Goal: Task Accomplishment & Management: Use online tool/utility

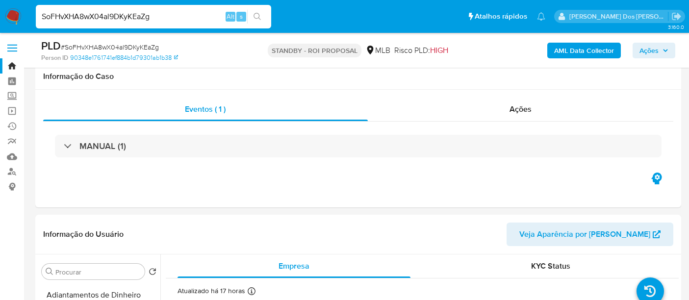
select select "10"
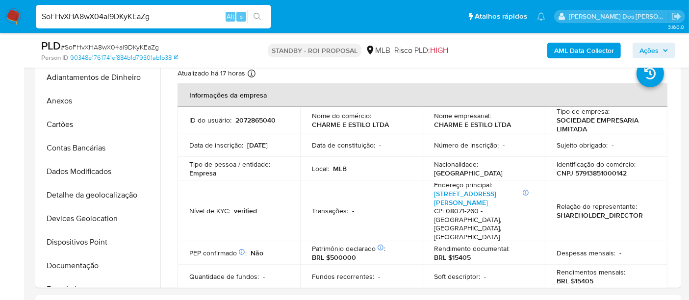
scroll to position [203, 0]
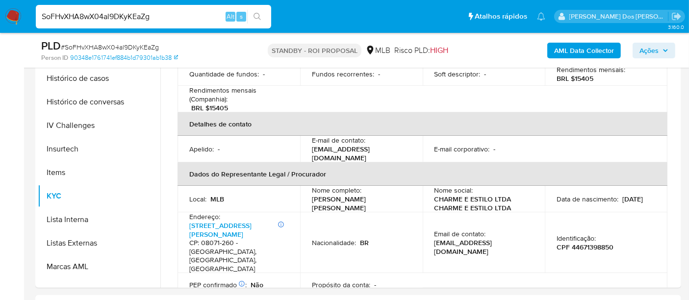
click at [131, 16] on input "SoFHvXHA8wX04al9DKyKEaZg" at bounding box center [153, 16] width 235 height 13
paste input "LAeGjv9Ig5gicvW3Gj1kB1jk"
type input "LAeGjv9Ig5gicvW3Gj1kB1jk"
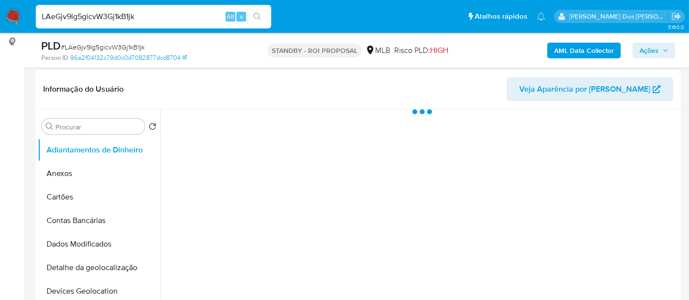
scroll to position [272, 0]
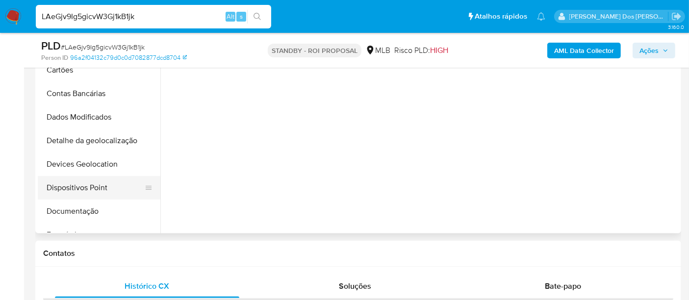
select select "10"
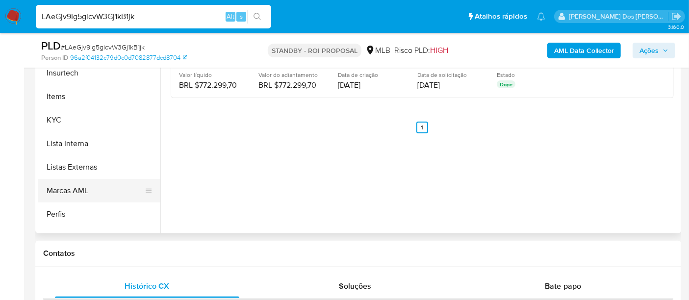
scroll to position [381, 0]
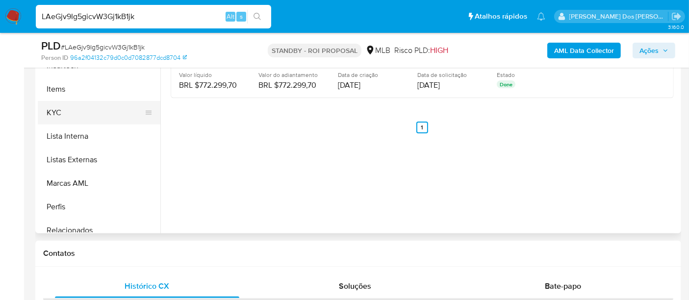
click at [56, 108] on button "KYC" at bounding box center [95, 113] width 115 height 24
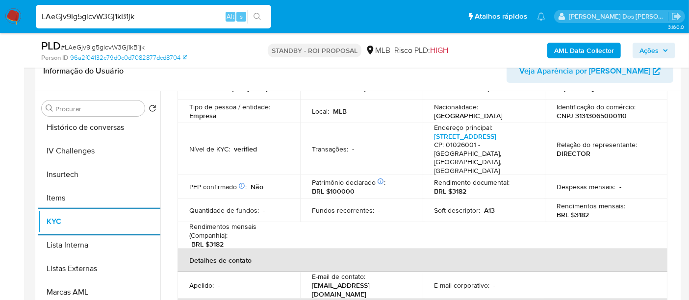
scroll to position [218, 0]
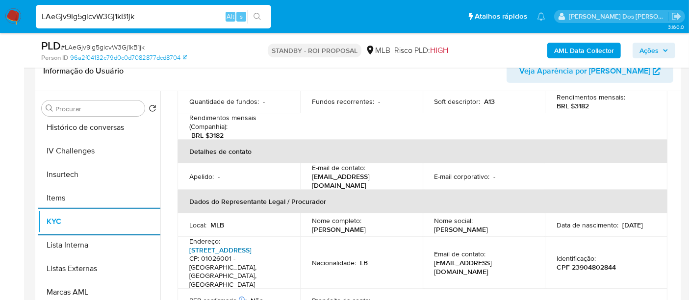
click at [196, 245] on link "Avenida Senador Queirós 605, Centro" at bounding box center [220, 250] width 62 height 10
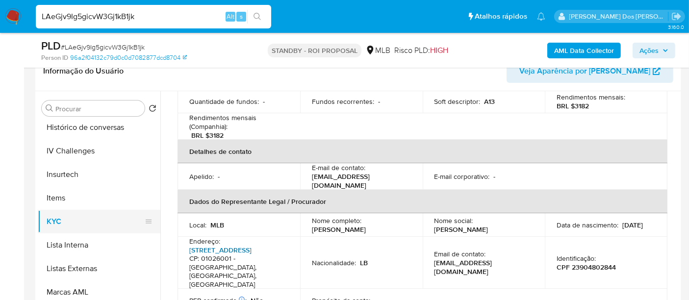
scroll to position [327, 0]
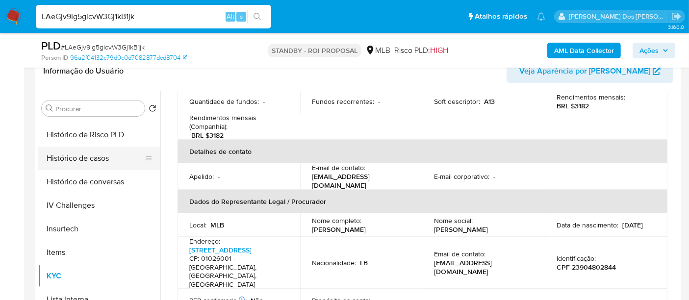
drag, startPoint x: 80, startPoint y: 160, endPoint x: 92, endPoint y: 162, distance: 11.4
click at [81, 160] on button "Histórico de casos" at bounding box center [95, 159] width 115 height 24
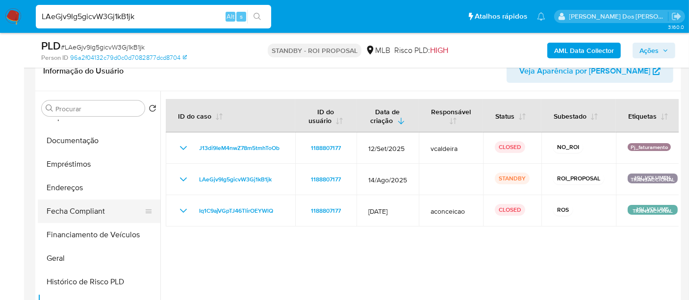
scroll to position [163, 0]
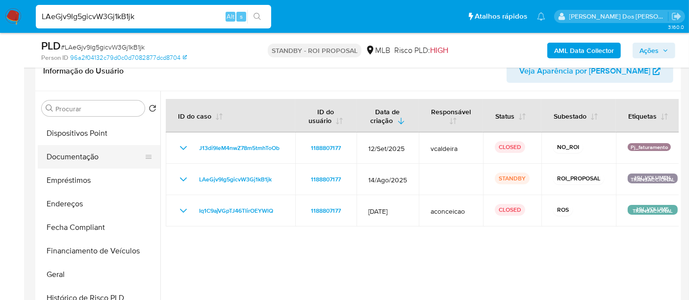
click at [84, 160] on button "Documentação" at bounding box center [95, 157] width 115 height 24
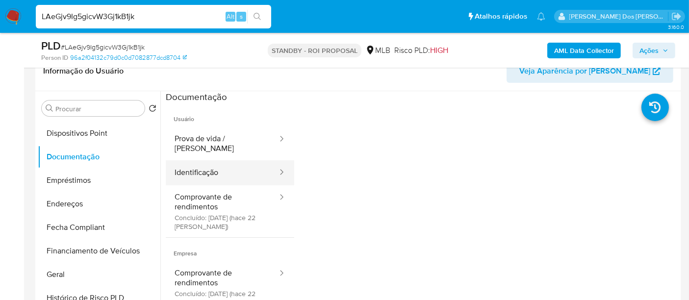
click at [206, 160] on button "Identificação" at bounding box center [222, 172] width 113 height 25
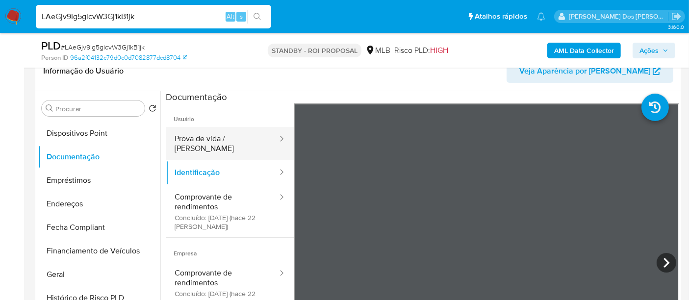
click at [228, 143] on button "Prova de vida / Selfie" at bounding box center [222, 143] width 113 height 33
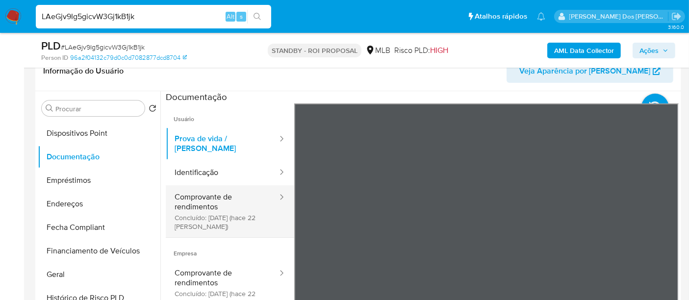
click at [207, 201] on button "Comprovante de rendimentos Concluído: 27/08/2025 (hace 22 días)" at bounding box center [222, 211] width 113 height 52
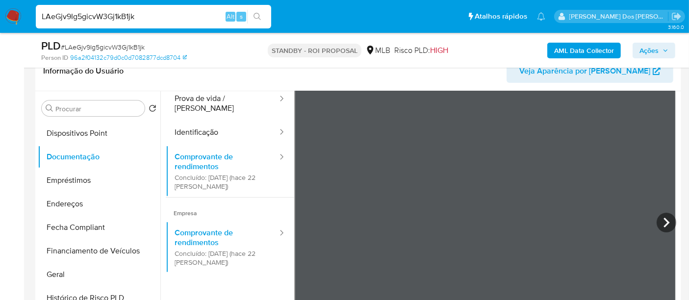
scroll to position [54, 0]
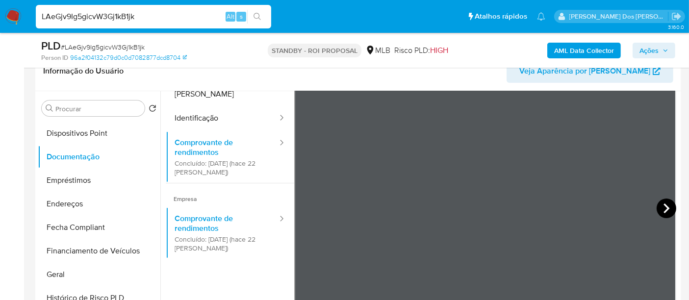
click at [660, 209] on icon at bounding box center [667, 209] width 20 height 20
click at [659, 208] on icon at bounding box center [667, 209] width 20 height 20
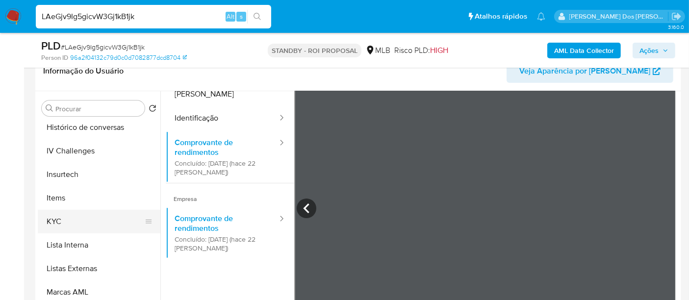
click at [61, 218] on button "KYC" at bounding box center [95, 222] width 115 height 24
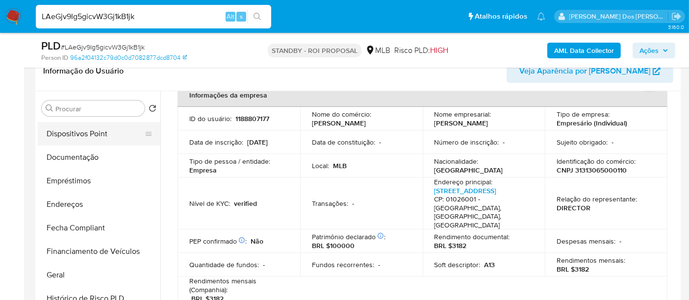
scroll to position [109, 0]
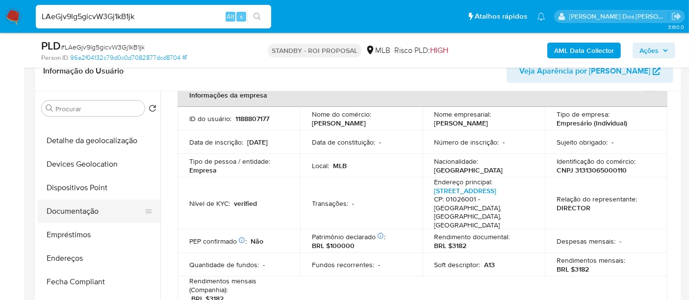
click at [82, 213] on button "Documentação" at bounding box center [95, 212] width 115 height 24
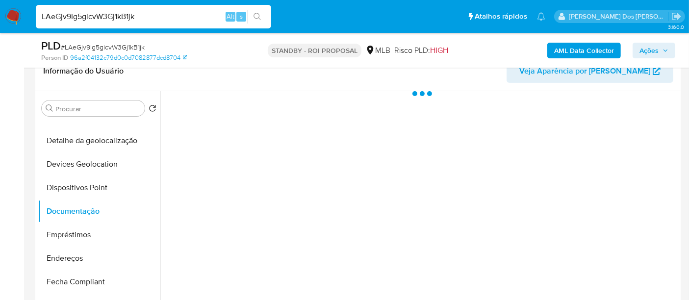
scroll to position [0, 0]
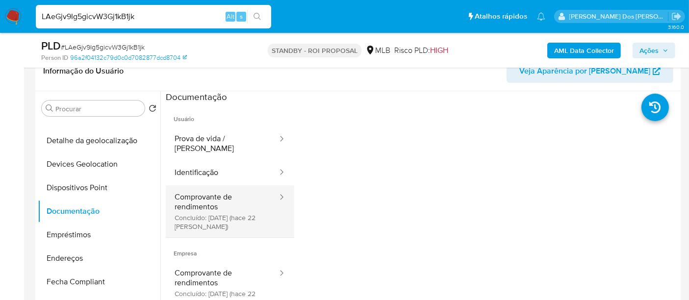
click at [187, 204] on button "Comprovante de rendimentos Concluído: 27/08/2025 (hace 22 días)" at bounding box center [222, 211] width 113 height 52
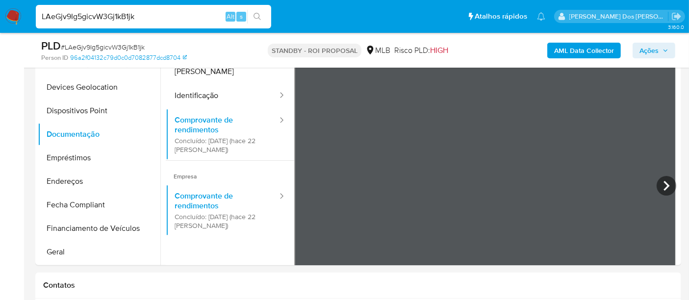
scroll to position [218, 0]
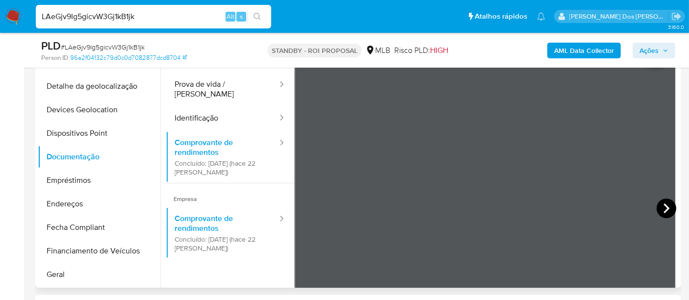
click at [659, 207] on icon at bounding box center [667, 209] width 20 height 20
click at [660, 207] on icon at bounding box center [667, 209] width 20 height 20
click at [300, 205] on icon at bounding box center [307, 209] width 20 height 20
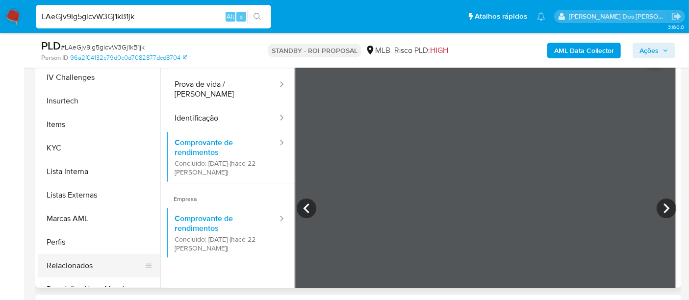
scroll to position [436, 0]
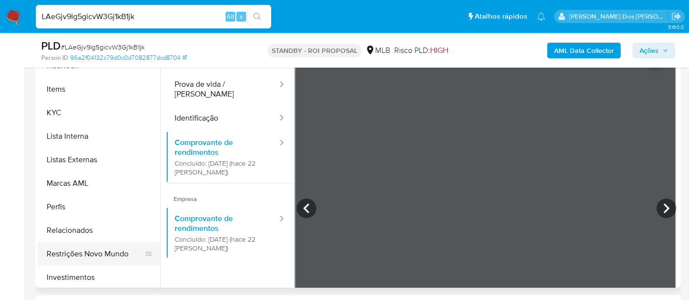
click at [89, 250] on button "Restrições Novo Mundo" at bounding box center [95, 254] width 115 height 24
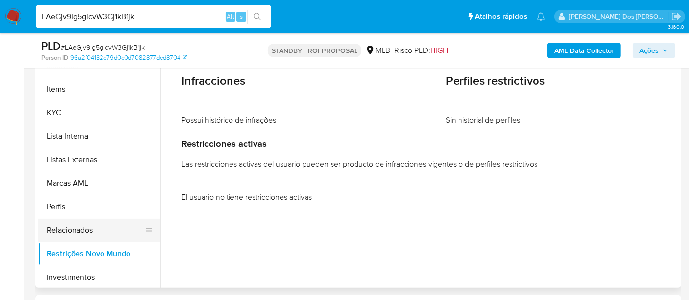
scroll to position [163, 0]
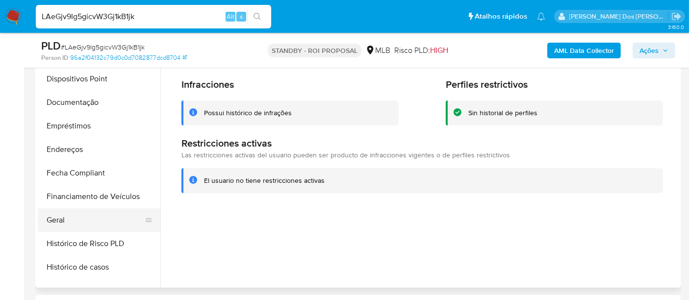
click at [55, 218] on button "Geral" at bounding box center [95, 221] width 115 height 24
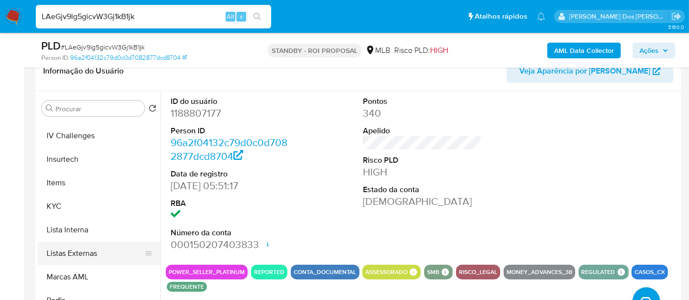
scroll to position [436, 0]
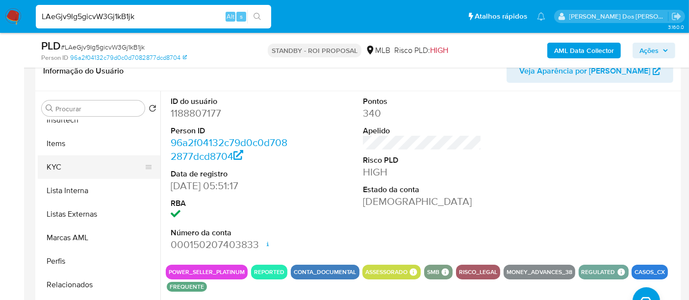
click at [57, 167] on button "KYC" at bounding box center [95, 168] width 115 height 24
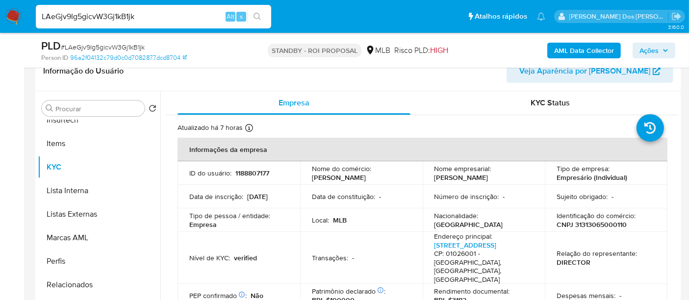
click at [593, 226] on p "CNPJ 31313065000110" at bounding box center [592, 224] width 70 height 9
copy p "31313065000110"
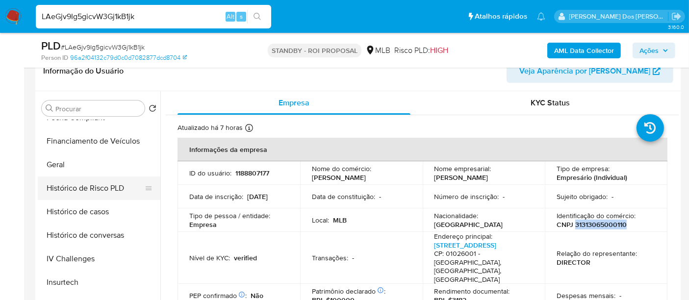
scroll to position [272, 0]
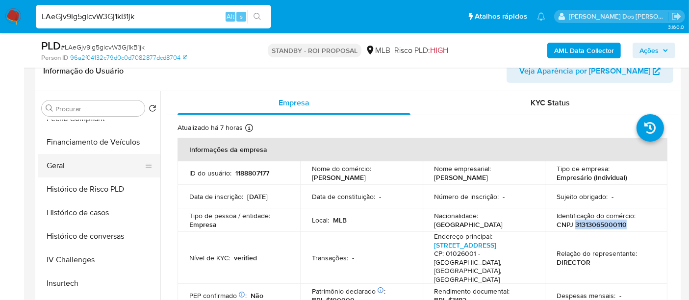
click at [58, 167] on button "Geral" at bounding box center [95, 166] width 115 height 24
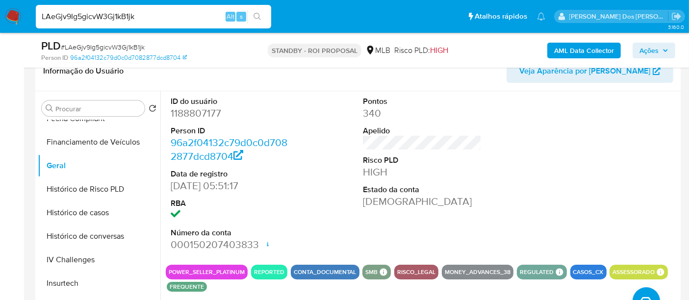
click at [141, 13] on input "LAeGjv9Ig5gicvW3Gj1kB1jk" at bounding box center [153, 16] width 235 height 13
paste input "D0FouASUKoaHqjUdVL1eUynf"
type input "D0FouASUKoaHqjUdVL1eUynf"
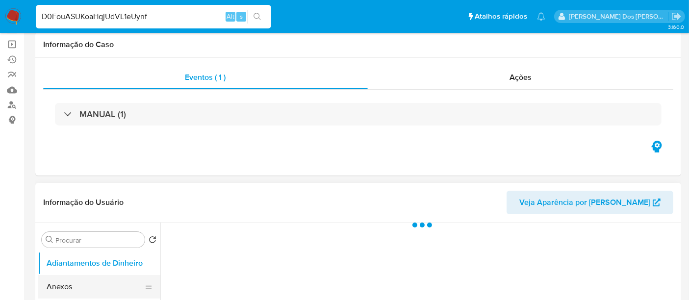
scroll to position [163, 0]
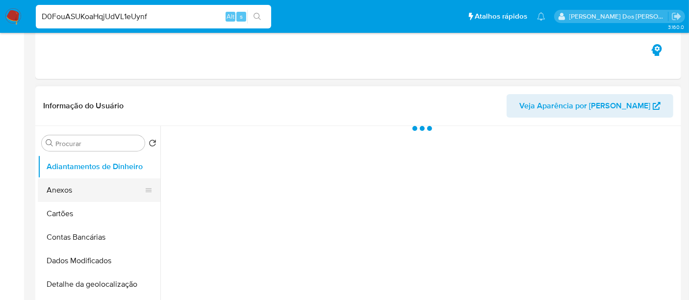
select select "10"
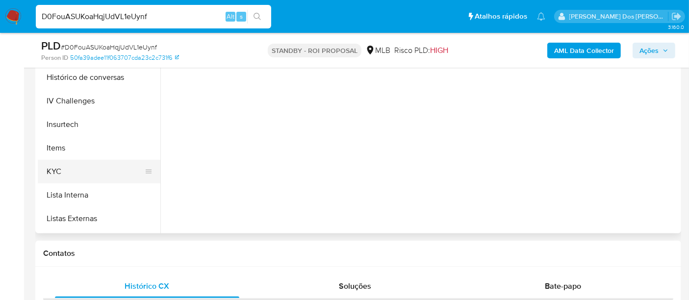
scroll to position [327, 0]
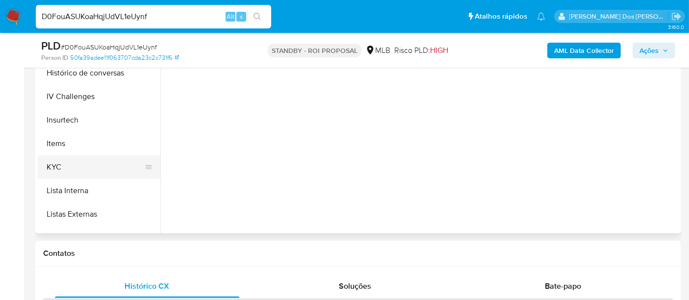
click at [53, 160] on button "KYC" at bounding box center [95, 168] width 115 height 24
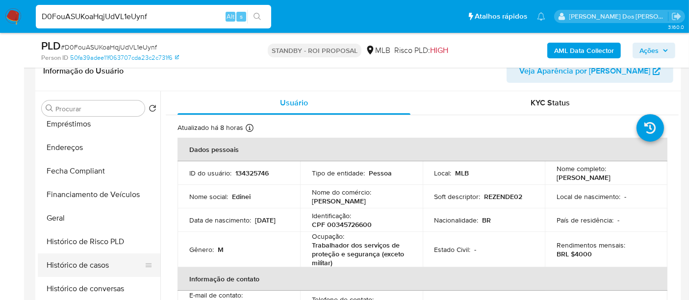
scroll to position [218, 0]
click at [94, 264] on button "Histórico de casos" at bounding box center [95, 268] width 115 height 24
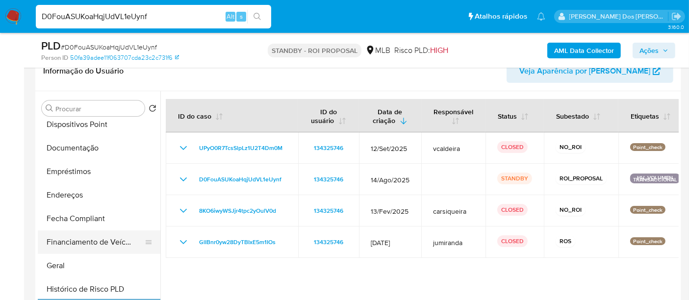
scroll to position [109, 0]
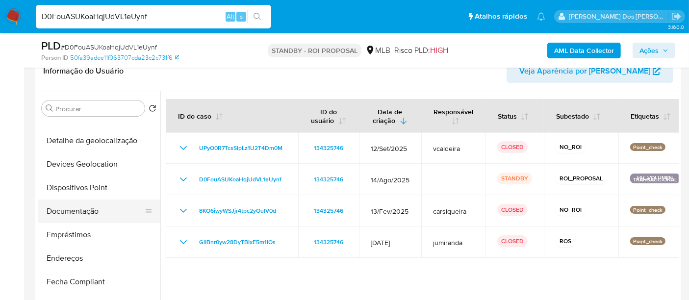
click at [78, 207] on button "Documentação" at bounding box center [95, 212] width 115 height 24
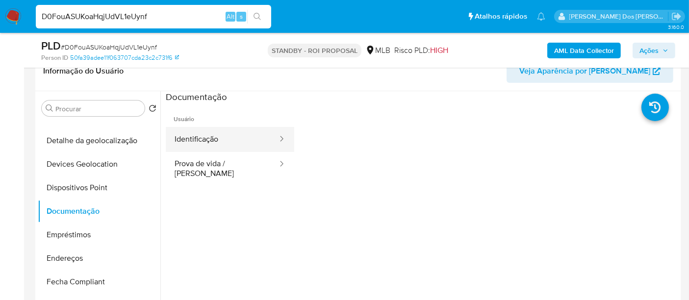
click at [193, 145] on button "Identificação" at bounding box center [222, 139] width 113 height 25
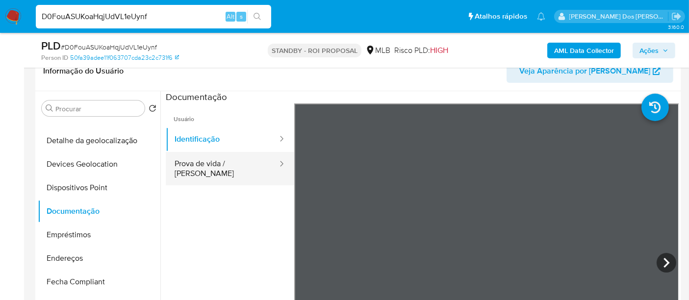
click at [224, 161] on button "Prova de vida / Selfie" at bounding box center [222, 168] width 113 height 33
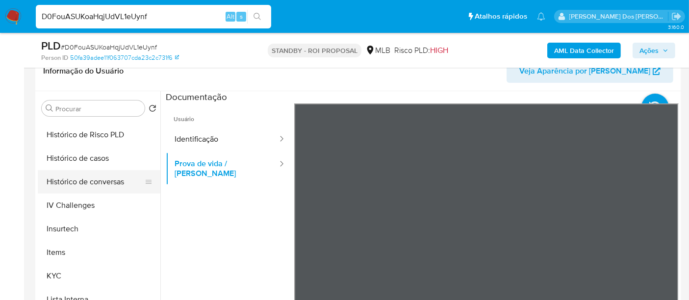
scroll to position [461, 0]
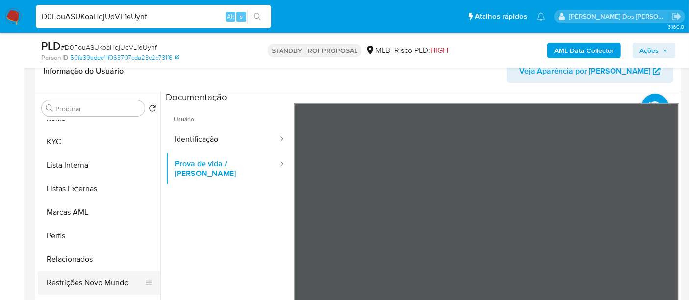
click at [125, 278] on button "Restrições Novo Mundo" at bounding box center [95, 283] width 115 height 24
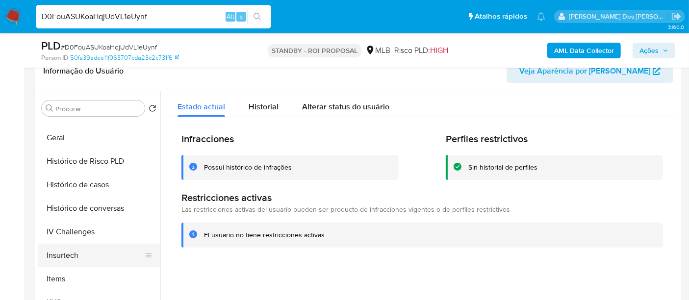
scroll to position [243, 0]
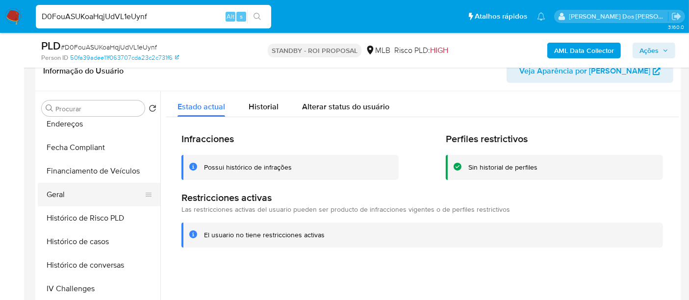
click at [63, 188] on button "Geral" at bounding box center [95, 195] width 115 height 24
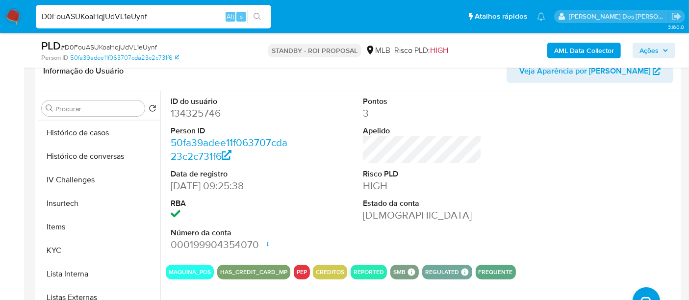
scroll to position [407, 0]
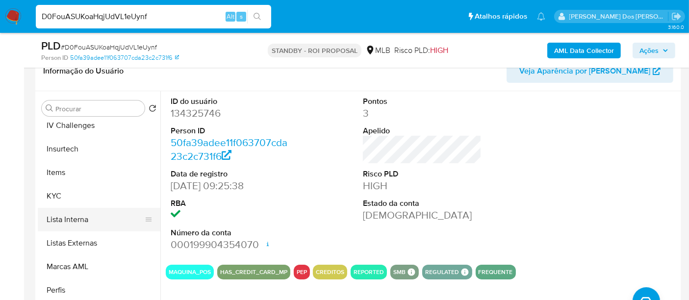
click at [85, 219] on button "Lista Interna" at bounding box center [95, 220] width 115 height 24
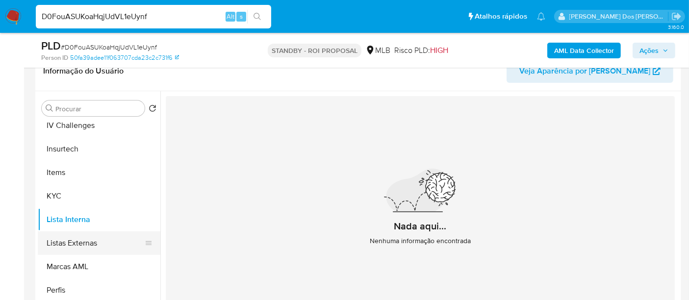
click at [80, 244] on button "Listas Externas" at bounding box center [95, 244] width 115 height 24
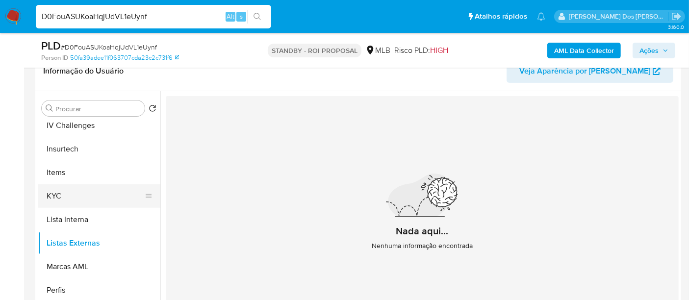
click at [54, 199] on button "KYC" at bounding box center [95, 196] width 115 height 24
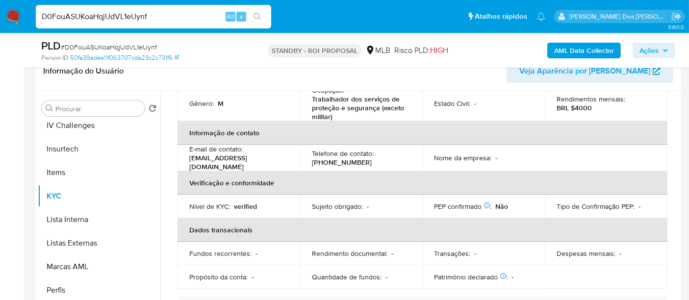
scroll to position [163, 0]
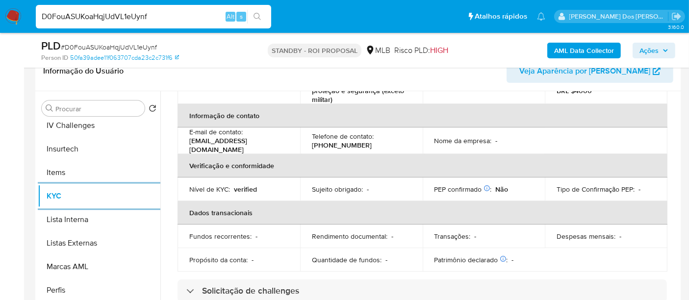
click at [152, 17] on input "D0FouASUKoaHqjUdVL1eUynf" at bounding box center [153, 16] width 235 height 13
paste input "gktFuApMagbeyTupwyQf4INa"
type input "gktFuApMagbeyTupwyQf4INa"
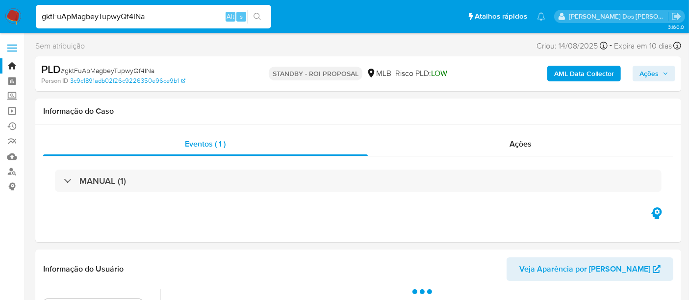
select select "10"
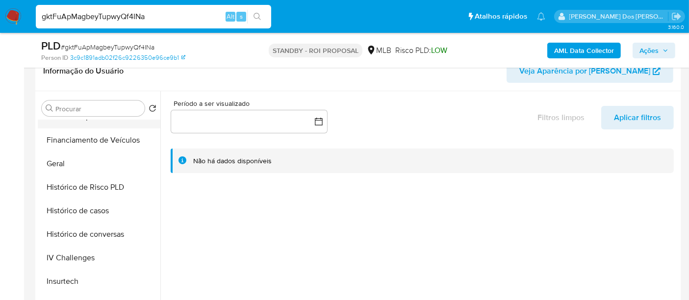
scroll to position [327, 0]
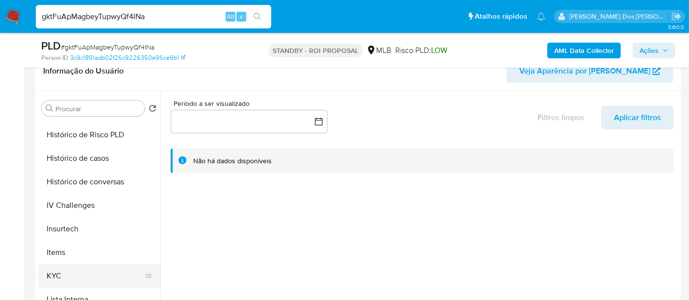
click at [58, 271] on button "KYC" at bounding box center [95, 276] width 115 height 24
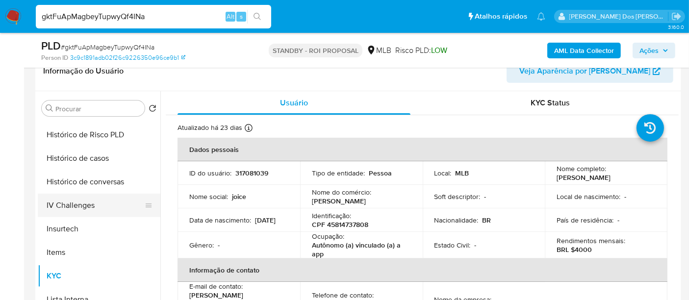
scroll to position [272, 0]
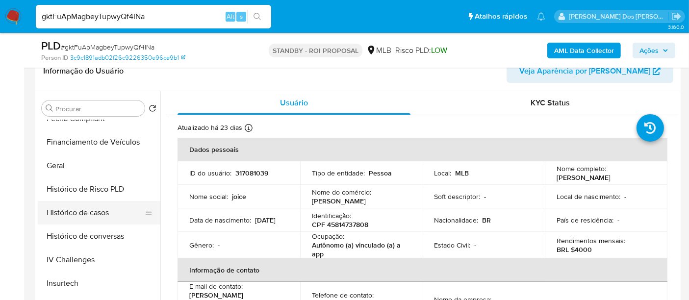
click at [105, 213] on button "Histórico de casos" at bounding box center [95, 213] width 115 height 24
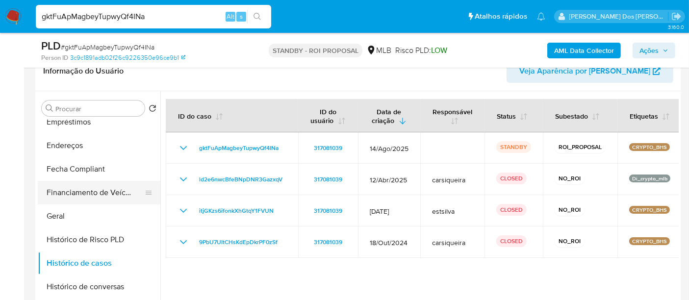
scroll to position [163, 0]
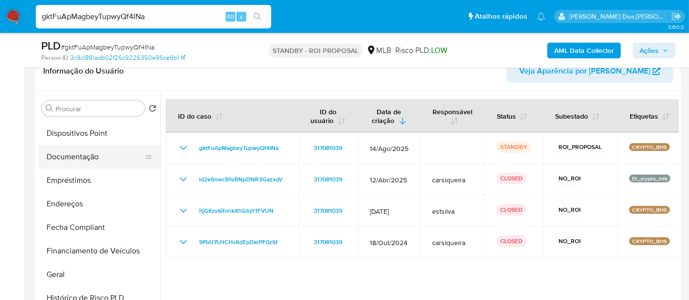
click at [71, 160] on button "Documentação" at bounding box center [95, 157] width 115 height 24
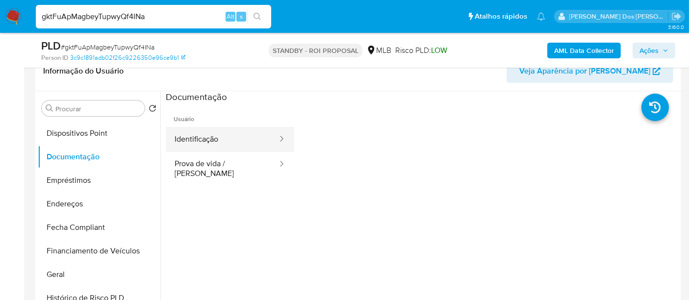
click at [201, 142] on button "Identificação" at bounding box center [222, 139] width 113 height 25
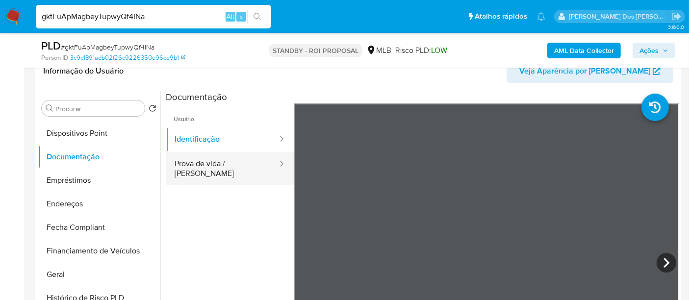
click at [224, 162] on button "Prova de vida / Selfie" at bounding box center [222, 168] width 113 height 33
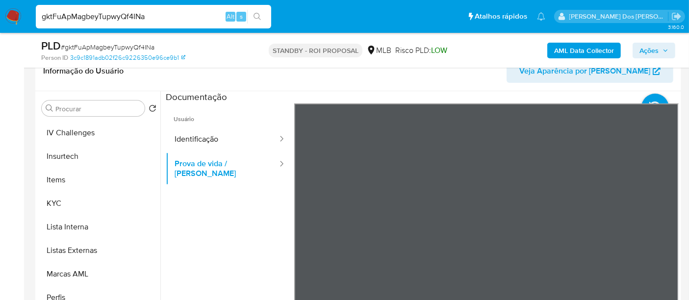
scroll to position [461, 0]
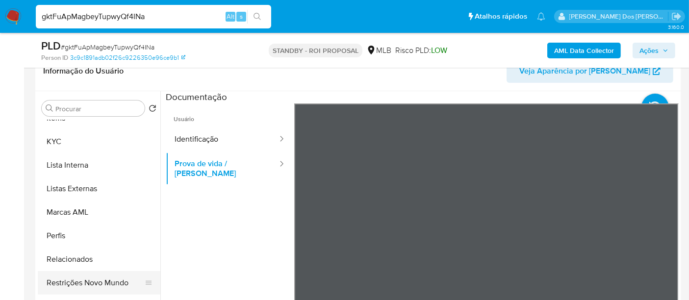
click at [97, 281] on button "Restrições Novo Mundo" at bounding box center [95, 283] width 115 height 24
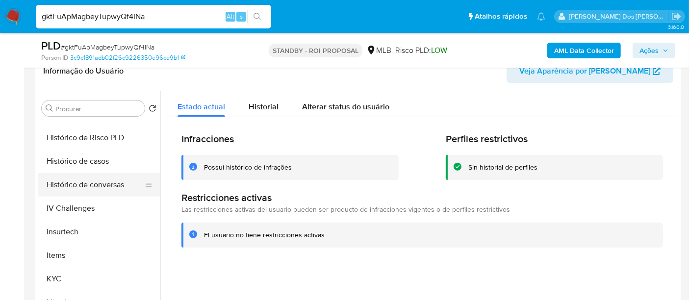
scroll to position [298, 0]
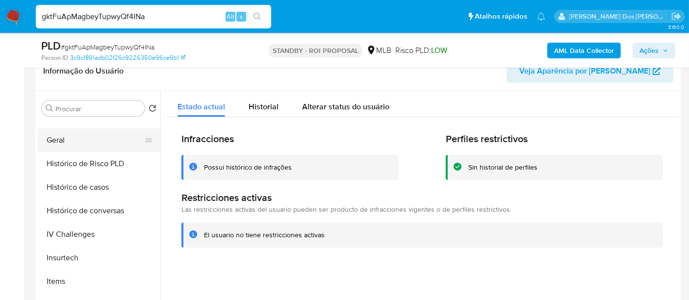
click at [62, 141] on button "Geral" at bounding box center [95, 141] width 115 height 24
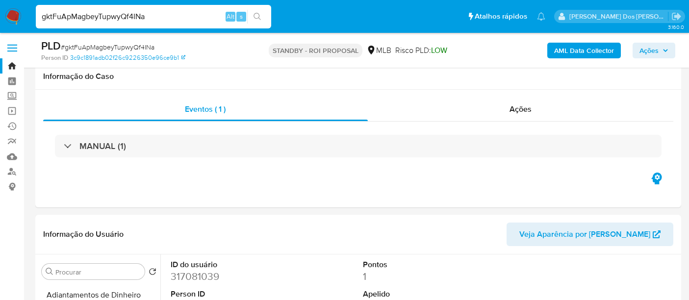
select select "10"
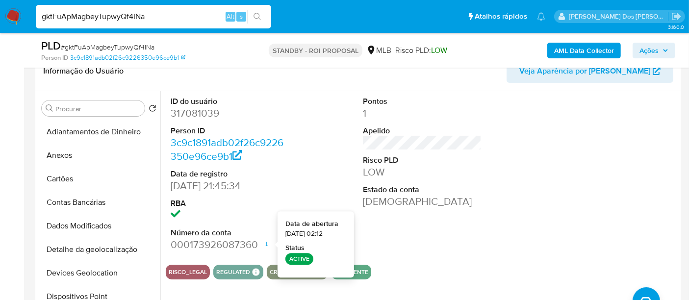
scroll to position [298, 0]
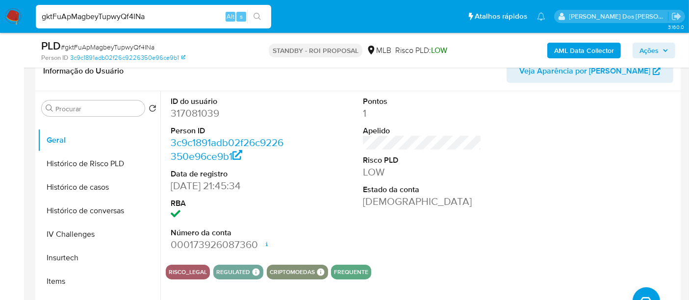
click at [116, 16] on input "gktFuApMagbeyTupwyQf4INa" at bounding box center [153, 16] width 235 height 13
paste input "JRLhExDER0MJPVSqGO6jATx1"
type input "JRLhExDER0MJPVSqGO6jATx1"
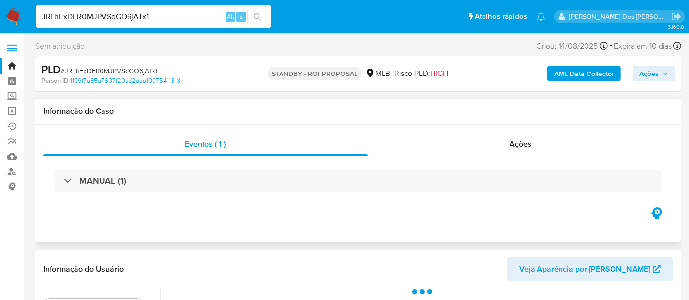
select select "10"
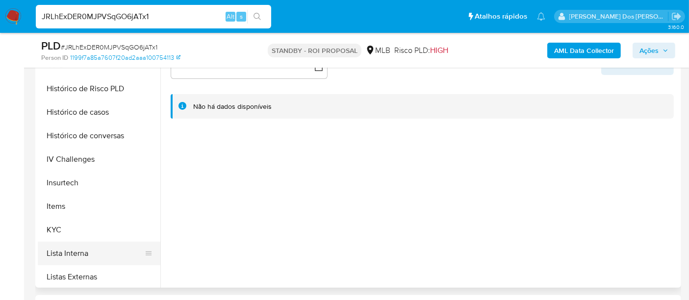
scroll to position [381, 0]
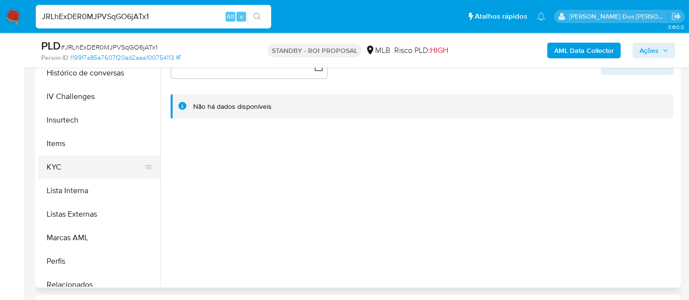
click at [58, 162] on button "KYC" at bounding box center [95, 168] width 115 height 24
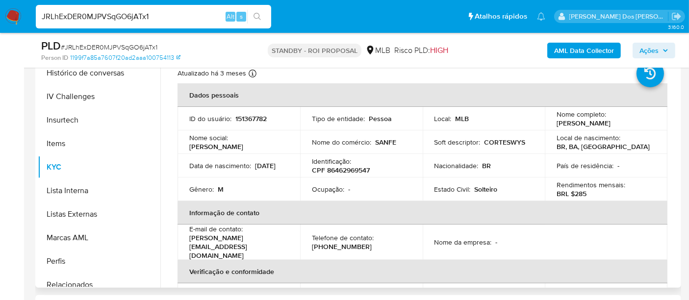
click at [140, 11] on input "JRLhExDER0MJPVSqGO6jATx1" at bounding box center [153, 16] width 235 height 13
paste input "qzQCc9mBEJwx5OkLymQT8ejz"
type input "qzQCc9mBEJwx5OkLymQT8ejz"
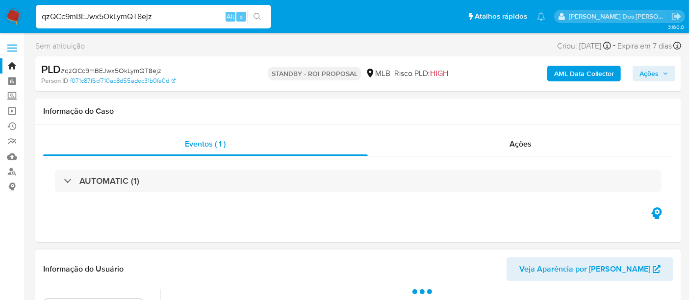
select select "10"
click at [121, 19] on input "qzQCc9mBEJwx5OkLymQT8ejz" at bounding box center [153, 16] width 235 height 13
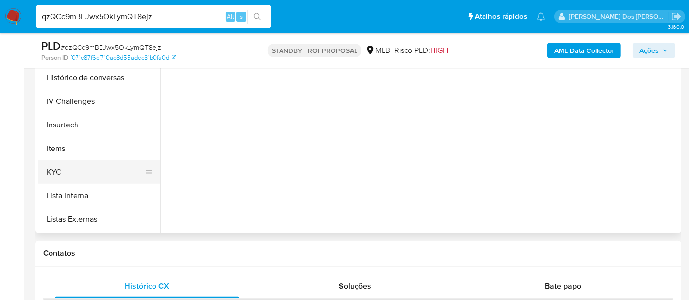
scroll to position [327, 0]
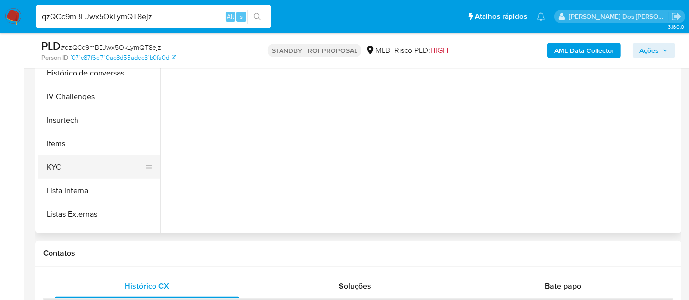
click at [56, 163] on button "KYC" at bounding box center [95, 168] width 115 height 24
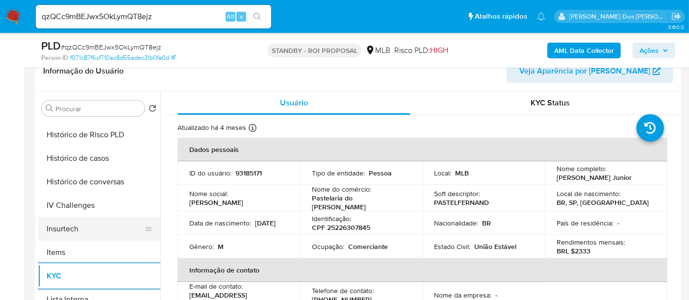
scroll to position [272, 0]
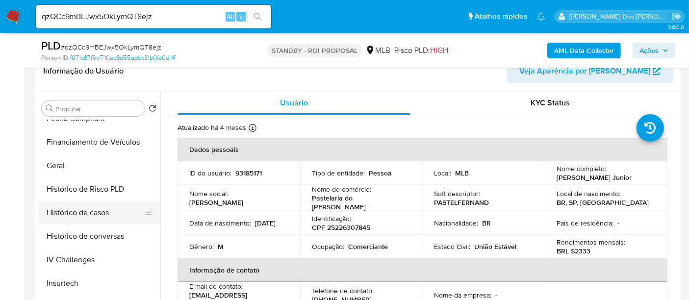
click at [88, 216] on button "Histórico de casos" at bounding box center [95, 213] width 115 height 24
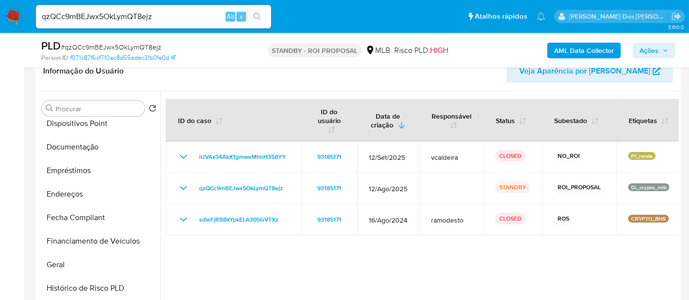
scroll to position [163, 0]
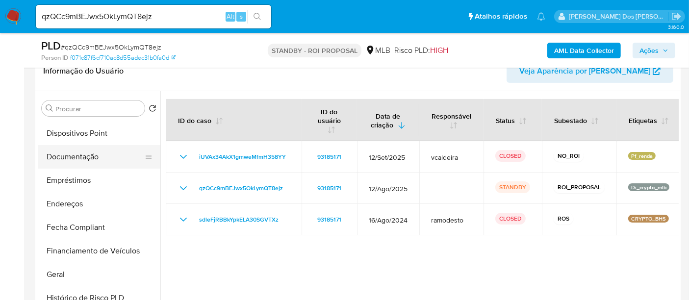
click at [62, 158] on button "Documentação" at bounding box center [95, 157] width 115 height 24
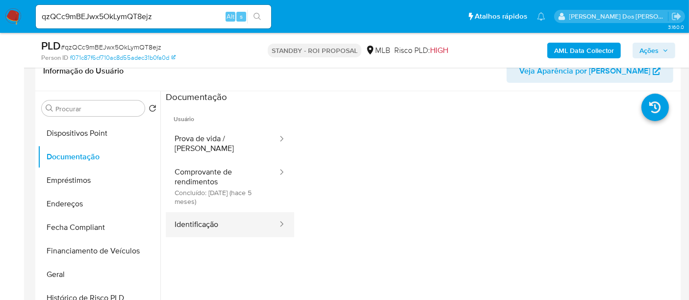
click at [190, 212] on button "Identificação" at bounding box center [222, 224] width 113 height 25
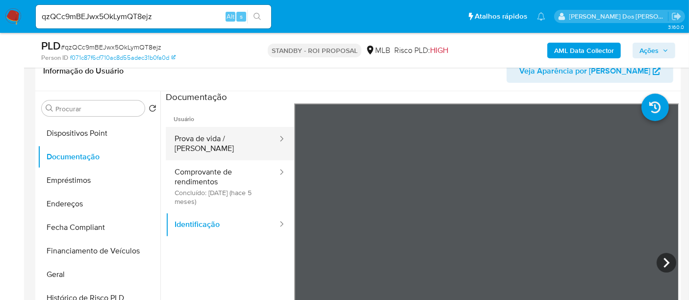
click at [229, 135] on button "Prova de vida / Selfie" at bounding box center [222, 143] width 113 height 33
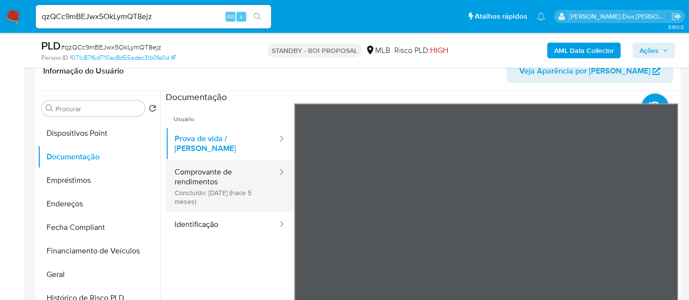
click at [200, 191] on button "Comprovante de rendimentos Concluído: 02/05/2025 (hace 5 meses)" at bounding box center [222, 186] width 113 height 52
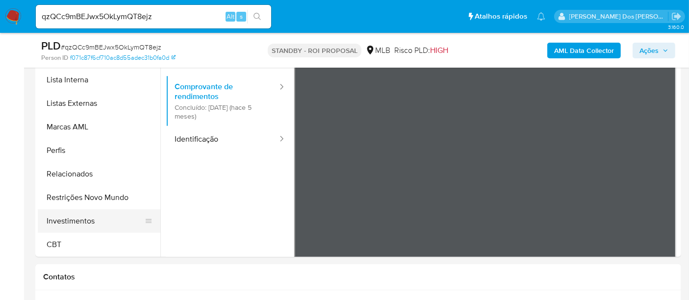
scroll to position [272, 0]
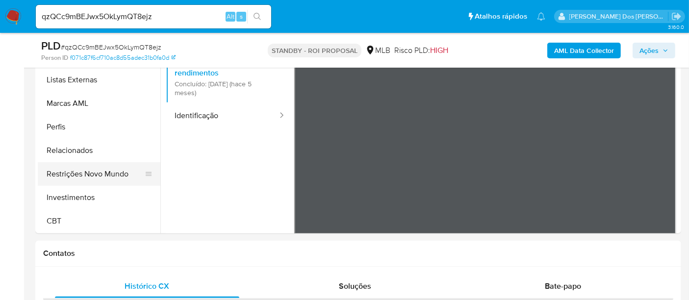
click at [96, 176] on button "Restrições Novo Mundo" at bounding box center [95, 174] width 115 height 24
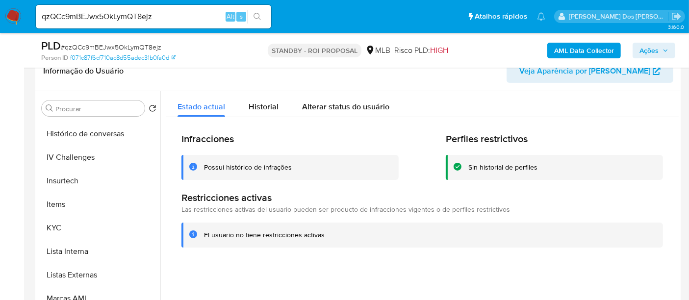
scroll to position [243, 0]
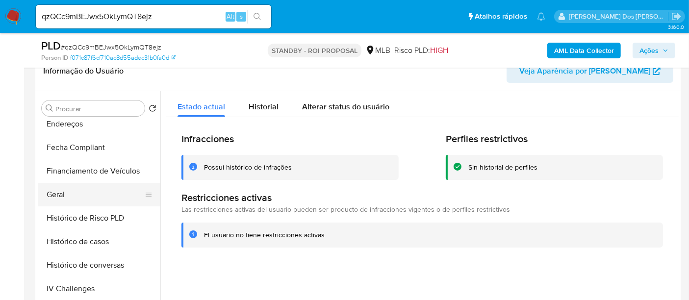
click at [51, 192] on button "Geral" at bounding box center [95, 195] width 115 height 24
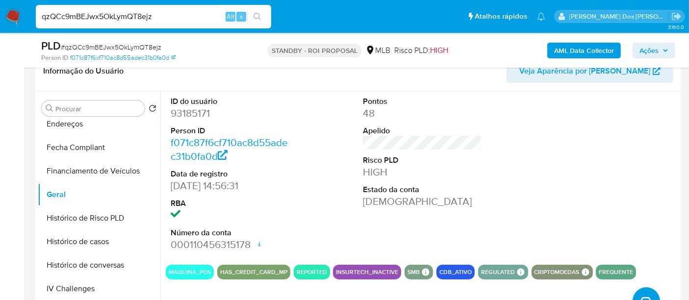
click at [138, 17] on input "qzQCc9mBEJwx5OkLymQT8ejz" at bounding box center [153, 16] width 235 height 13
paste input "ZvmYB9JTlLJMcmjAxr1bAako"
type input "ZvmYB9JTlLJMcmjAxr1bAako"
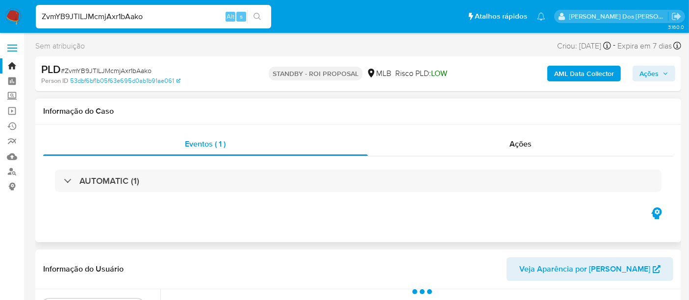
select select "10"
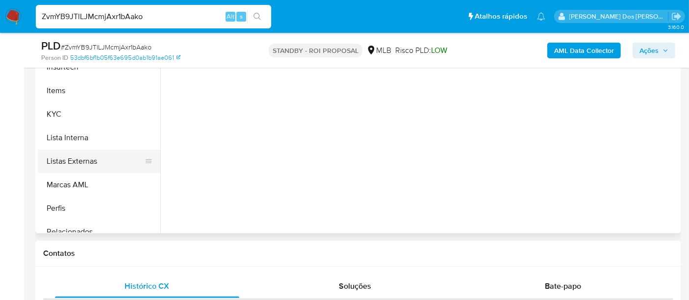
scroll to position [381, 0]
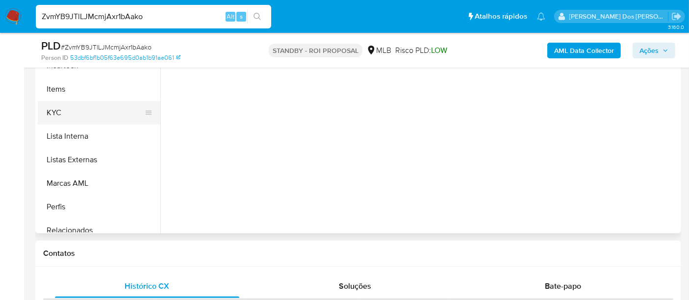
click at [56, 116] on button "KYC" at bounding box center [95, 113] width 115 height 24
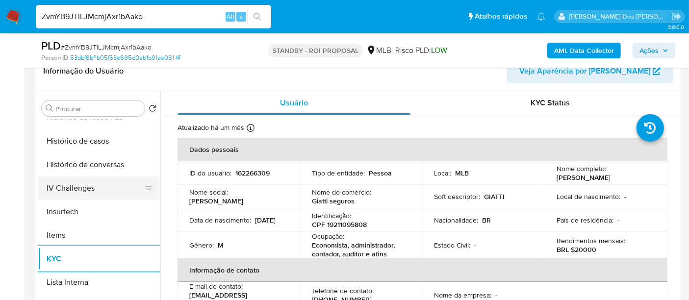
scroll to position [327, 0]
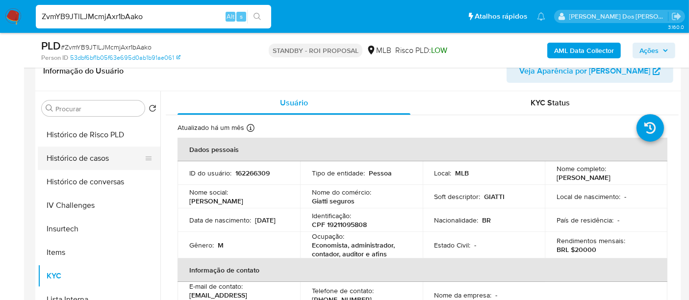
click at [86, 162] on button "Histórico de casos" at bounding box center [95, 159] width 115 height 24
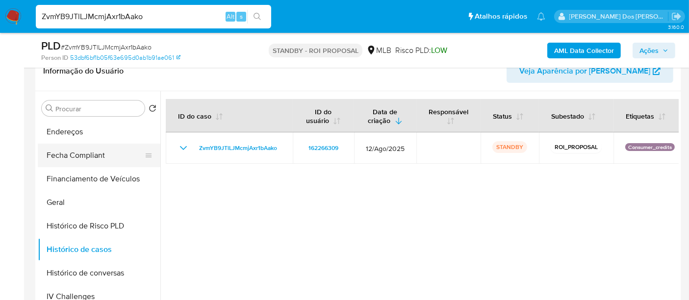
scroll to position [163, 0]
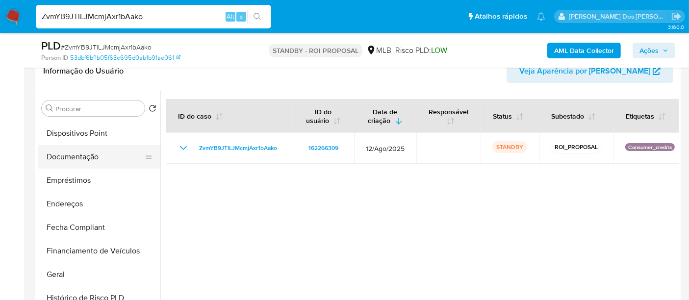
click at [79, 157] on button "Documentação" at bounding box center [95, 157] width 115 height 24
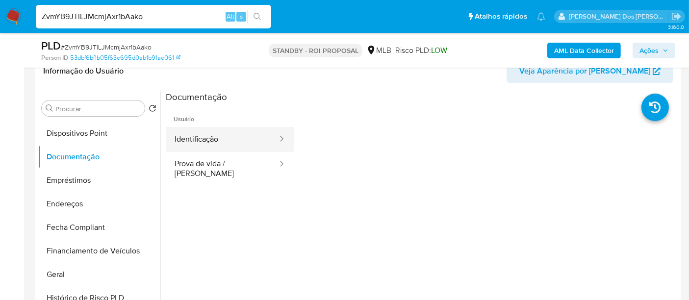
click at [193, 139] on button "Identificação" at bounding box center [222, 139] width 113 height 25
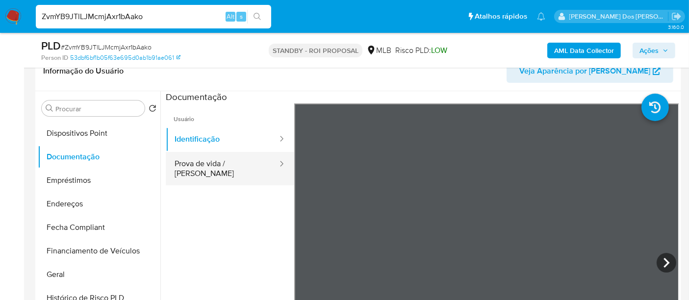
click at [244, 159] on button "Prova de vida / Selfie" at bounding box center [222, 168] width 113 height 33
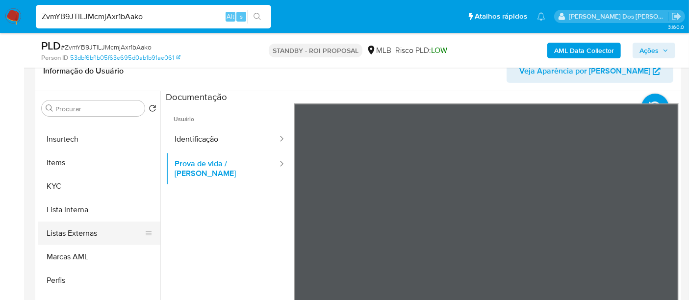
scroll to position [461, 0]
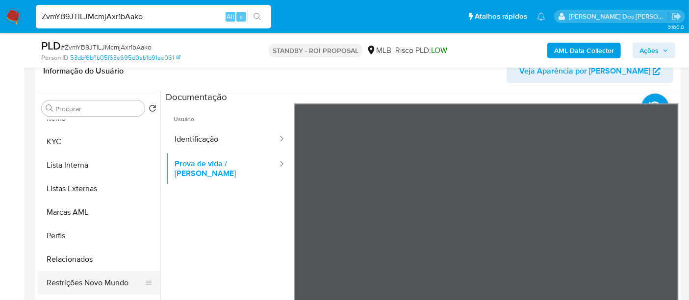
click at [100, 285] on button "Restrições Novo Mundo" at bounding box center [95, 283] width 115 height 24
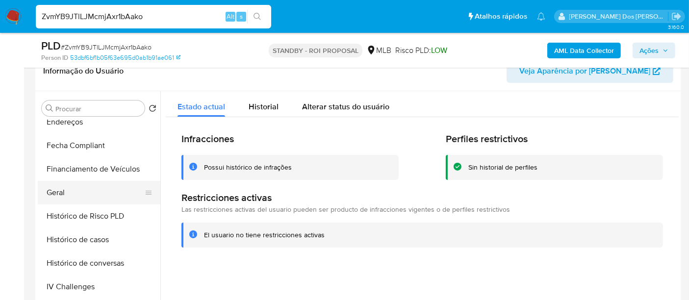
scroll to position [243, 0]
click at [63, 190] on button "Geral" at bounding box center [95, 195] width 115 height 24
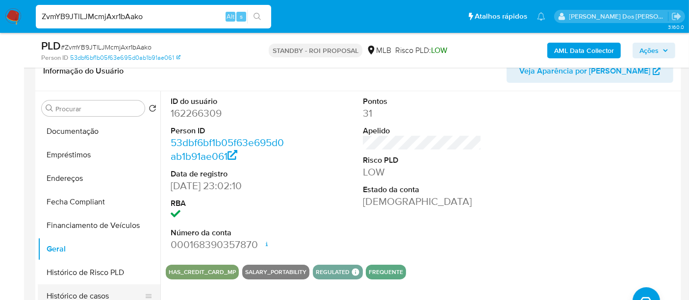
scroll to position [134, 0]
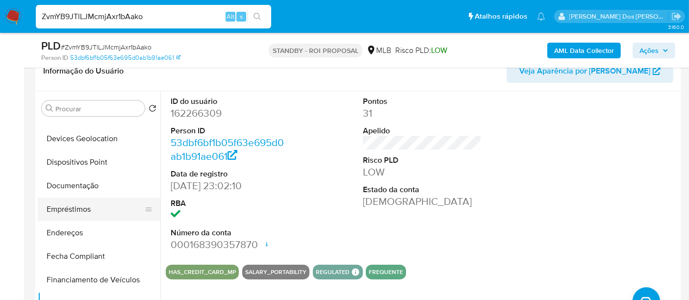
click at [84, 204] on button "Empréstimos" at bounding box center [95, 210] width 115 height 24
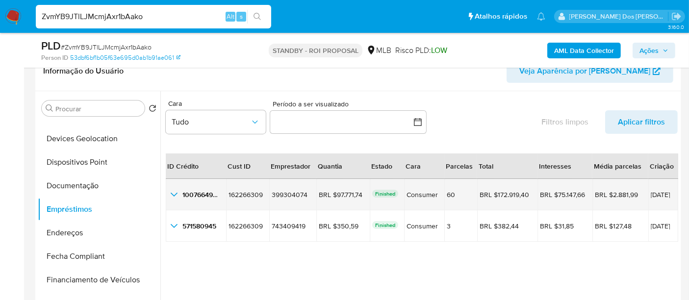
click at [177, 192] on icon "button_show_hidden_detail_by_id_0" at bounding box center [174, 195] width 12 height 12
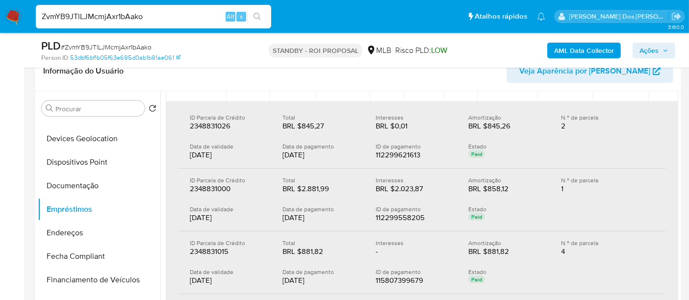
scroll to position [0, 0]
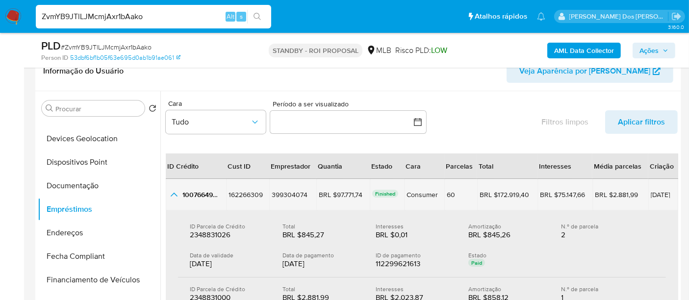
click at [171, 192] on icon "button_show_hidden_detail_by_id_0" at bounding box center [174, 195] width 12 height 12
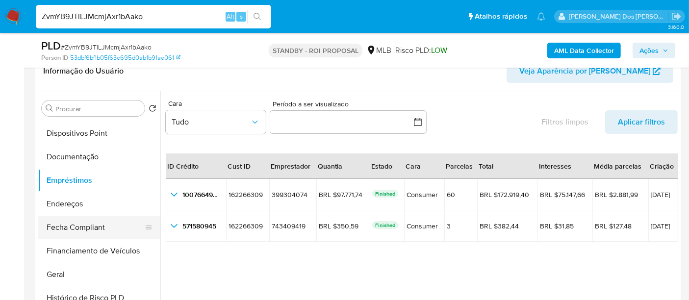
scroll to position [272, 0]
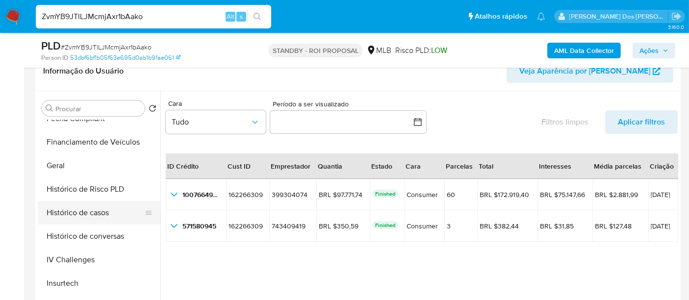
click at [78, 210] on button "Histórico de casos" at bounding box center [95, 213] width 115 height 24
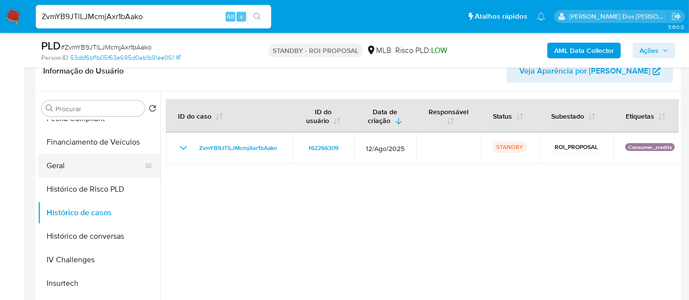
click at [63, 172] on button "Geral" at bounding box center [95, 166] width 115 height 24
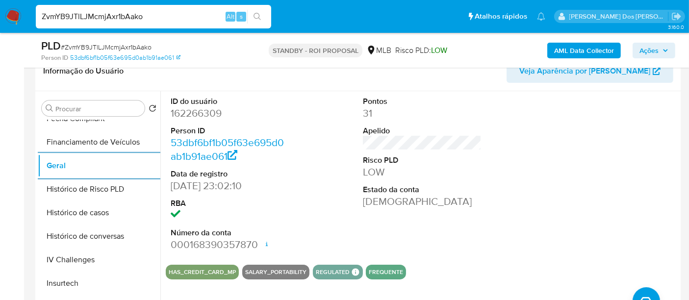
drag, startPoint x: 10, startPoint y: 16, endPoint x: 33, endPoint y: 28, distance: 26.8
click at [10, 16] on img at bounding box center [13, 16] width 17 height 17
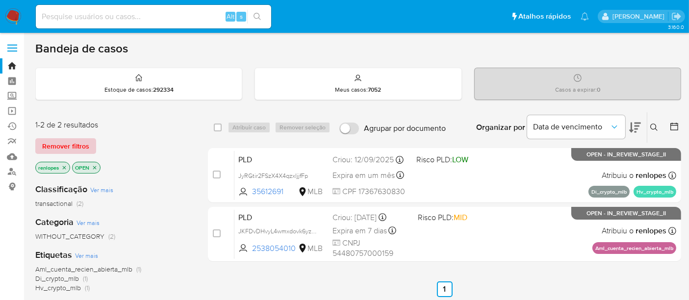
click at [70, 142] on span "Remover filtros" at bounding box center [65, 146] width 47 height 14
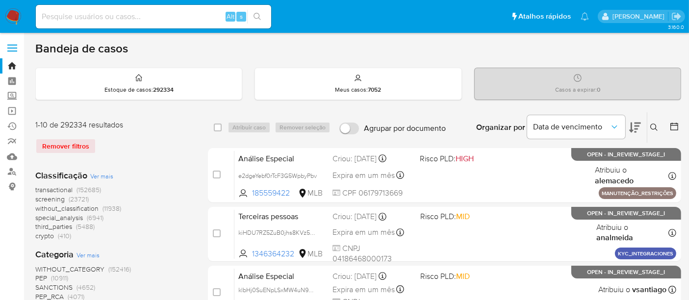
click at [653, 124] on icon at bounding box center [655, 128] width 8 height 8
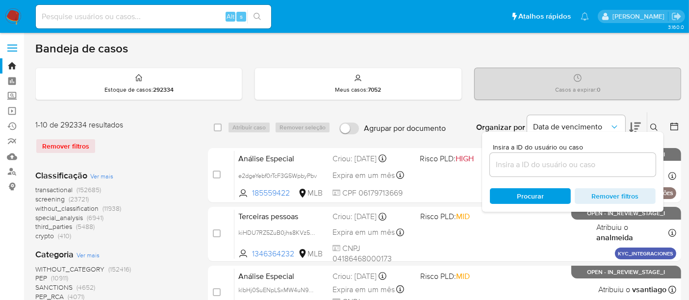
click at [547, 159] on input at bounding box center [573, 164] width 166 height 13
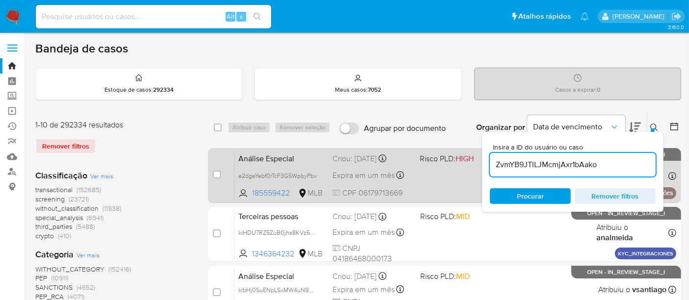
type input "ZvmYB9JTlLJMcmjAxr1bAako"
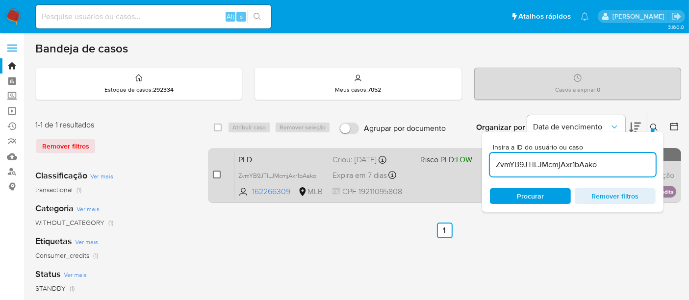
click at [217, 174] on input "checkbox" at bounding box center [217, 175] width 8 height 8
checkbox input "true"
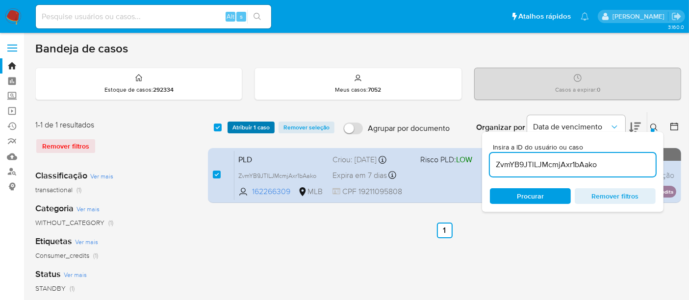
click at [252, 125] on span "Atribuir 1 caso" at bounding box center [251, 128] width 37 height 10
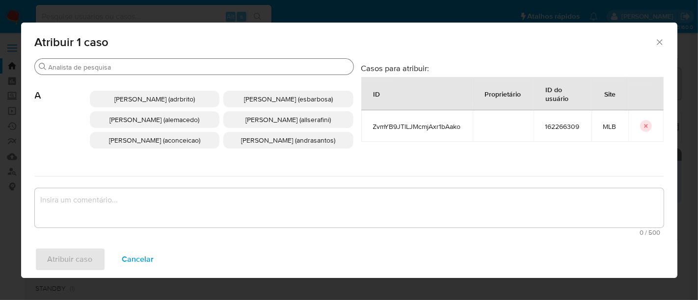
click at [258, 69] on input "Buscar" at bounding box center [199, 67] width 301 height 9
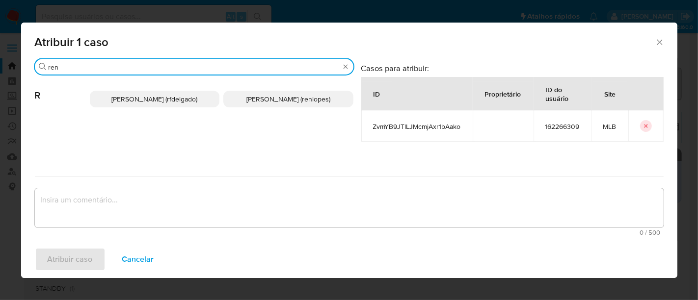
type input "ren"
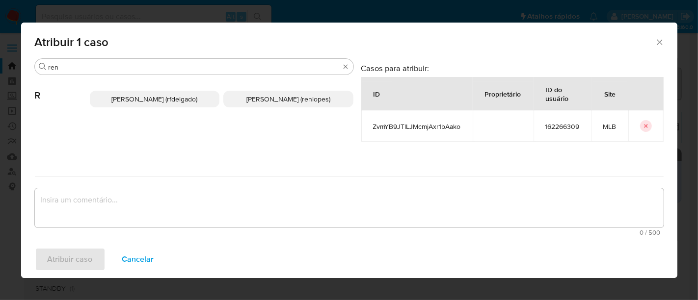
click at [251, 102] on span "Renato Lopes Dos Santos (renlopes)" at bounding box center [288, 99] width 84 height 10
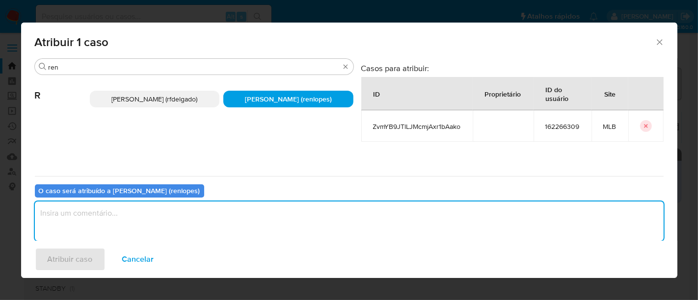
click at [265, 228] on textarea "assign-modal" at bounding box center [349, 221] width 628 height 39
type textarea "."
click at [82, 262] on span "Atribuir caso" at bounding box center [70, 260] width 45 height 22
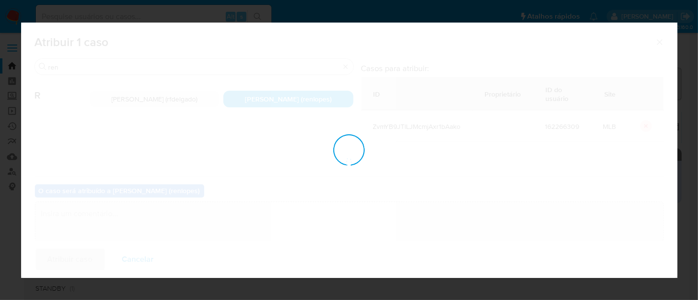
checkbox input "false"
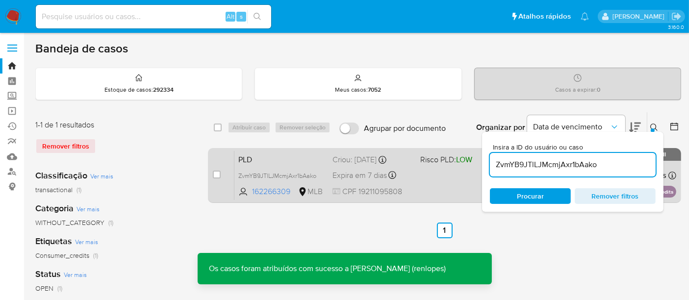
click at [348, 173] on span "Expira em 7 dias" at bounding box center [360, 175] width 54 height 11
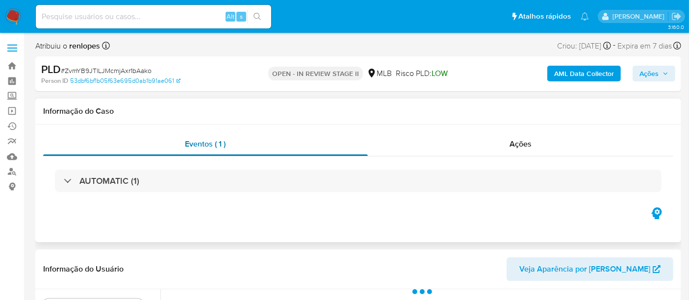
select select "10"
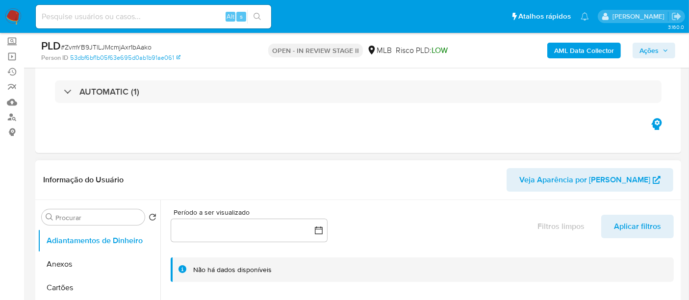
click at [62, 259] on button "Anexos" at bounding box center [99, 265] width 123 height 24
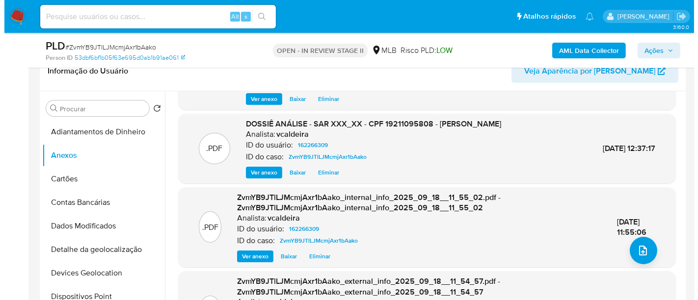
scroll to position [22, 0]
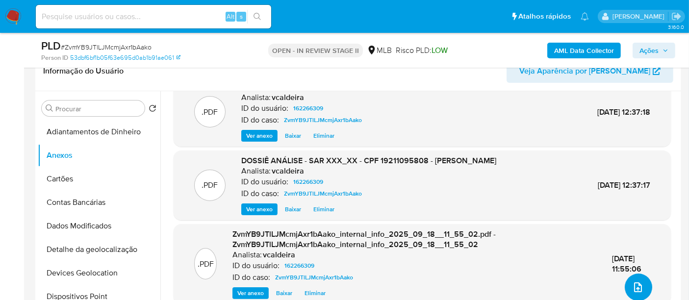
click at [632, 284] on icon "upload-file" at bounding box center [638, 288] width 12 height 12
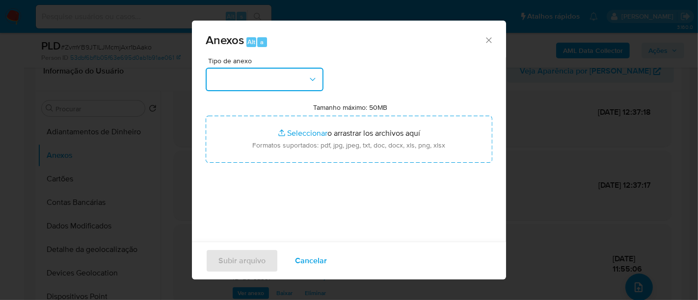
drag, startPoint x: 294, startPoint y: 77, endPoint x: 289, endPoint y: 83, distance: 8.4
click at [294, 77] on button "button" at bounding box center [265, 80] width 118 height 24
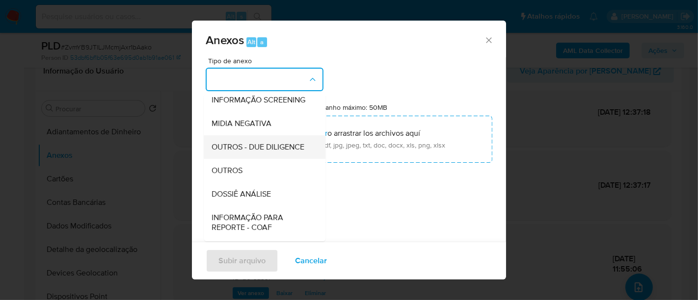
scroll to position [109, 0]
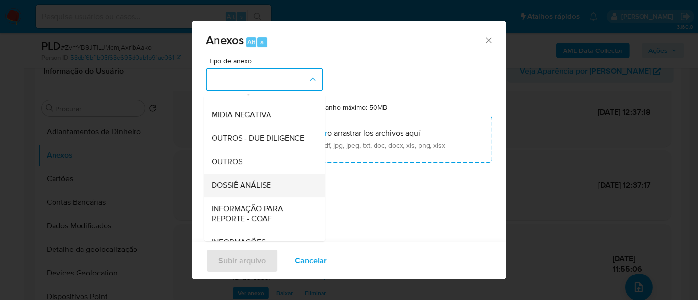
click at [239, 190] on span "DOSSIÊ ANÁLISE" at bounding box center [240, 186] width 59 height 10
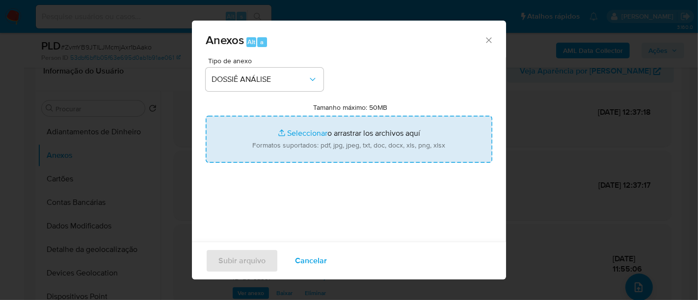
click at [303, 131] on input "Tamanho máximo: 50MB Seleccionar archivos" at bounding box center [349, 139] width 287 height 47
type input "C:\fakepath\CPF 19211095808 - RENATO ANTONIO GIATTI.docx.pdf"
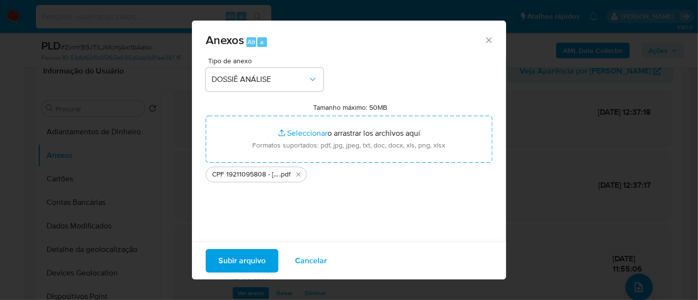
click at [221, 259] on span "Subir arquivo" at bounding box center [241, 261] width 47 height 22
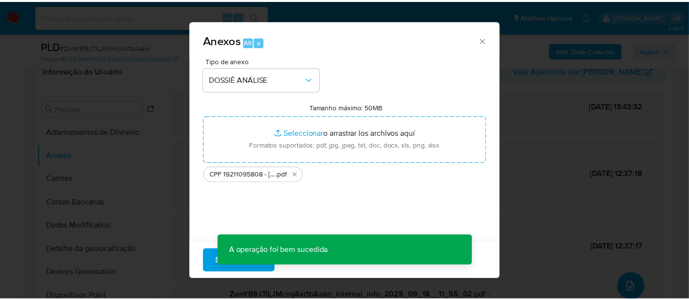
scroll to position [53, 0]
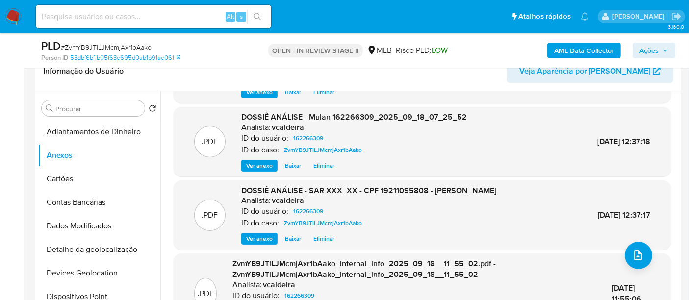
click at [654, 52] on span "Ações" at bounding box center [649, 51] width 19 height 16
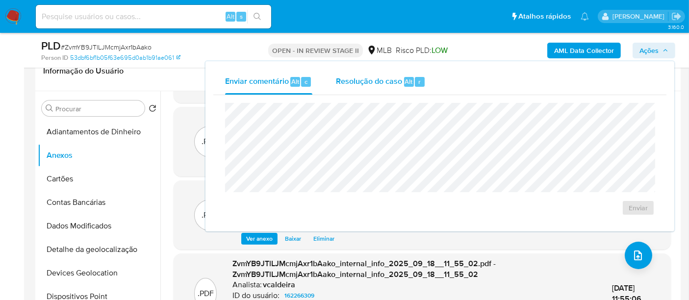
click at [349, 82] on span "Resolução do caso" at bounding box center [369, 81] width 66 height 11
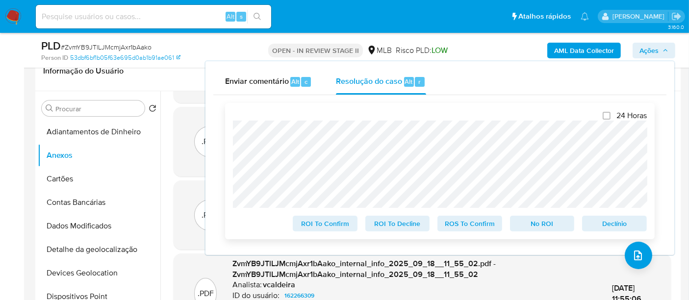
click at [546, 229] on span "No ROI" at bounding box center [542, 224] width 51 height 14
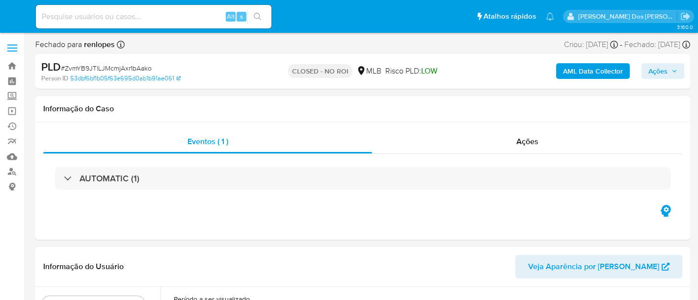
select select "10"
